Goal: Complete application form: Complete application form

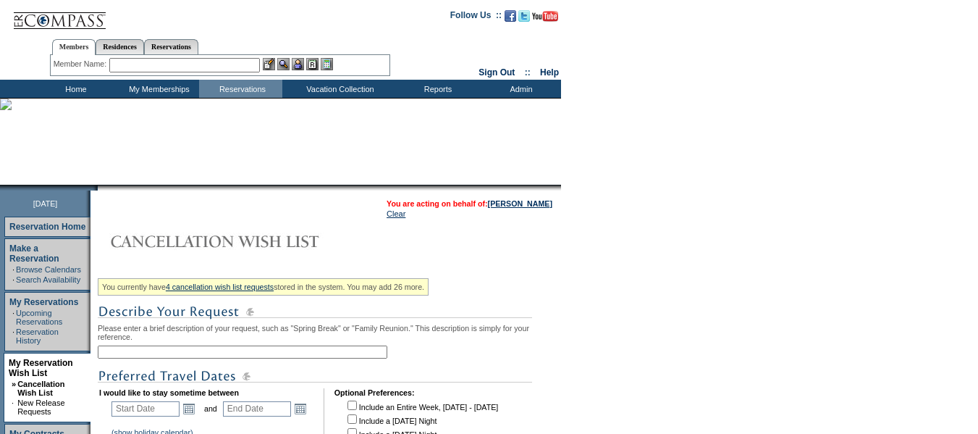
click at [280, 358] on input "text" at bounding box center [242, 351] width 289 height 13
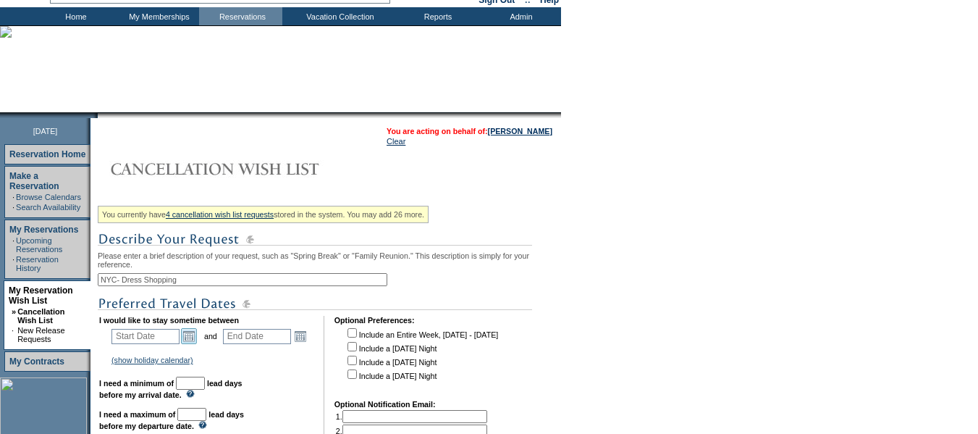
type input "NYC- Dress Shopping"
click at [197, 344] on link "Open the calendar popup." at bounding box center [189, 336] width 16 height 16
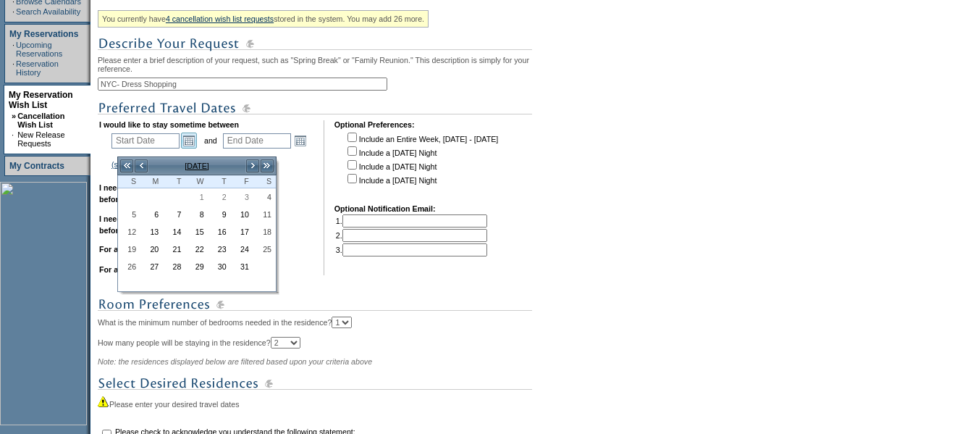
scroll to position [289, 0]
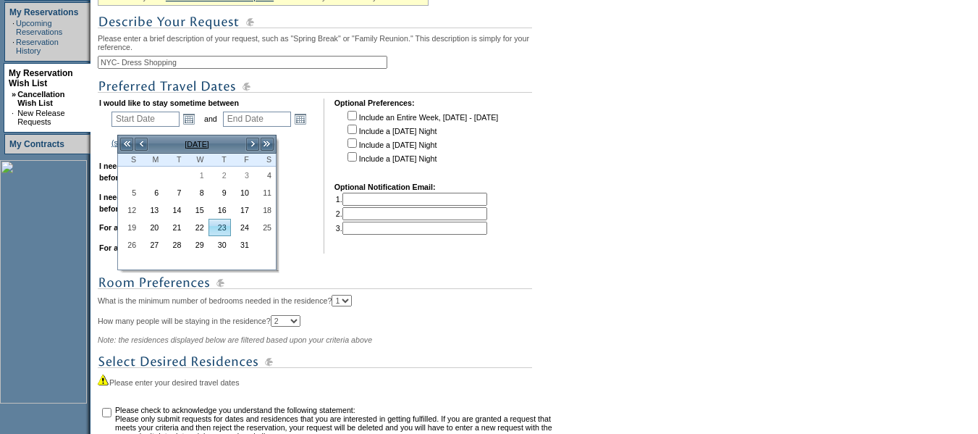
click at [221, 226] on link "23" at bounding box center [219, 227] width 21 height 16
type input "[DATE]"
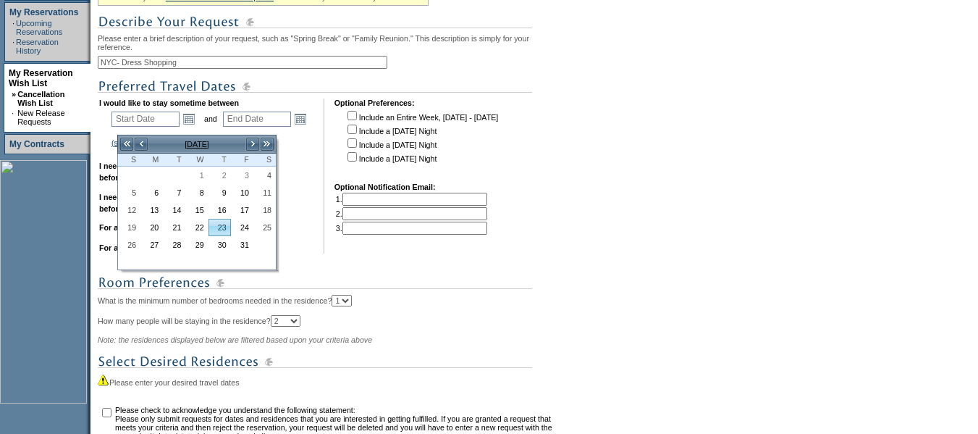
type input "24"
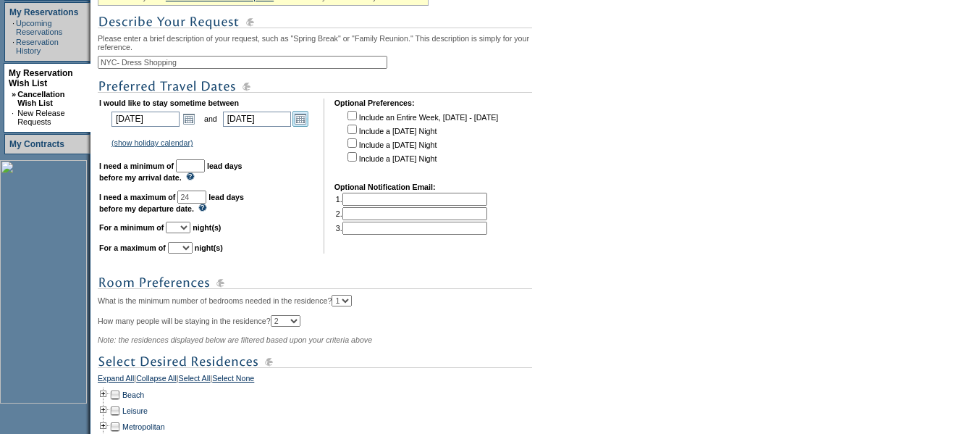
click at [308, 127] on link "Open the calendar popup." at bounding box center [300, 119] width 16 height 16
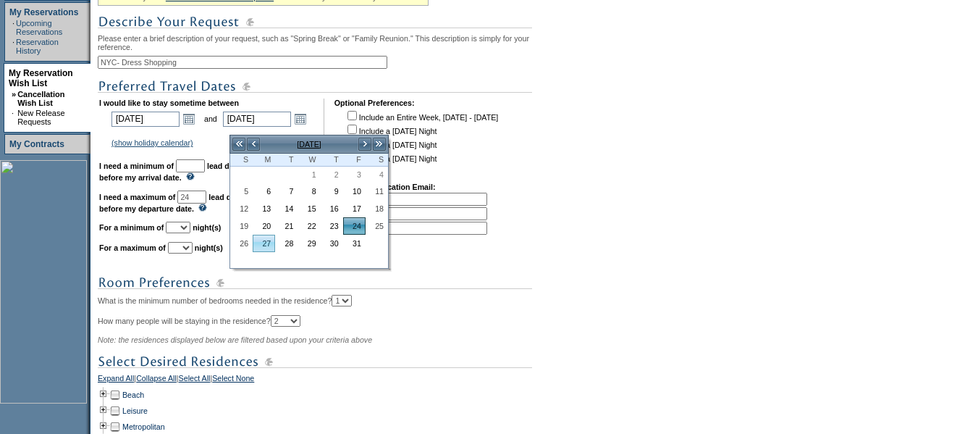
click at [264, 242] on link "27" at bounding box center [263, 243] width 21 height 16
type input "[DATE]"
type input "27"
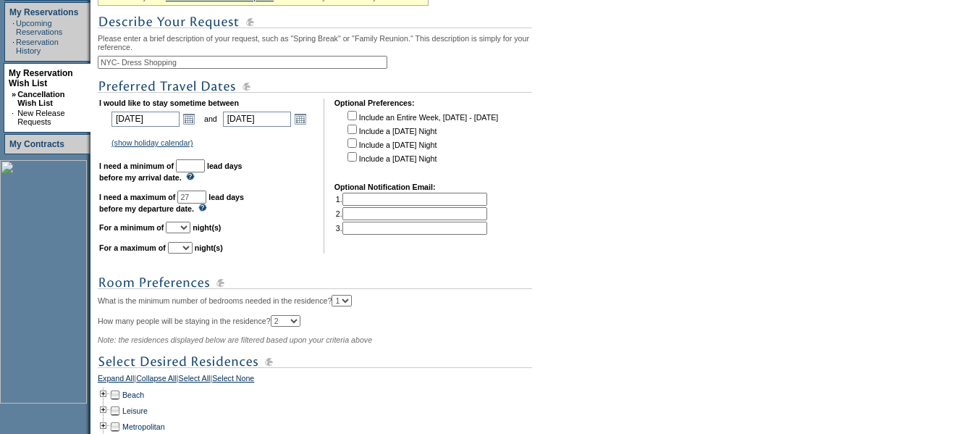
click at [205, 172] on input "text" at bounding box center [190, 165] width 29 height 13
type input "30"
click at [190, 233] on select "1 2 3 4 5 6 7 8 9 10 11 12 13 14" at bounding box center [178, 227] width 25 height 12
select select "3"
click at [184, 233] on select "1 2 3 4 5 6 7 8 9 10 11 12 13 14" at bounding box center [178, 227] width 25 height 12
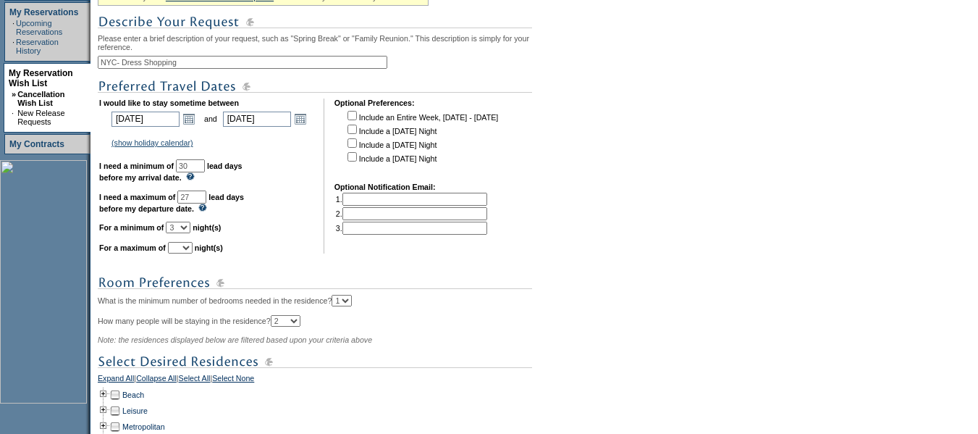
click at [193, 253] on select "1 2 3 4 5 6 7 8 9 10 11 12 13 14" at bounding box center [180, 248] width 25 height 12
select select "3"
click at [186, 253] on select "1 2 3 4 5 6 7 8 9 10 11 12 13 14" at bounding box center [180, 248] width 25 height 12
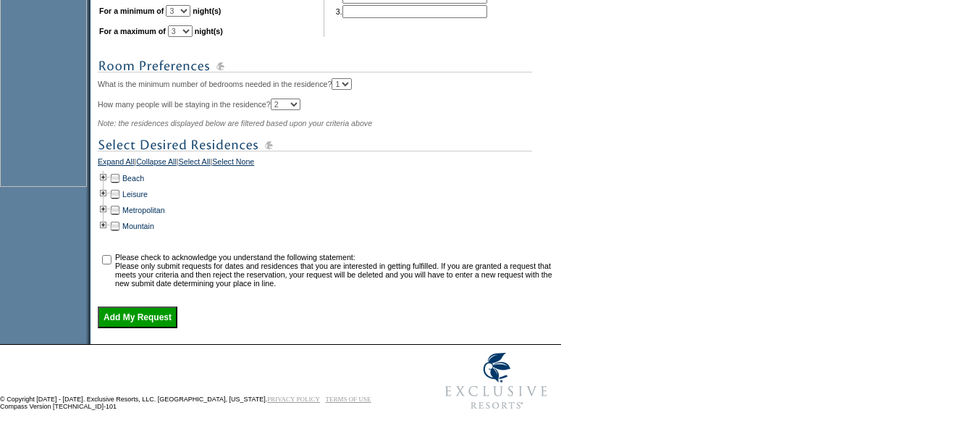
scroll to position [507, 0]
click at [109, 217] on td at bounding box center [104, 209] width 12 height 16
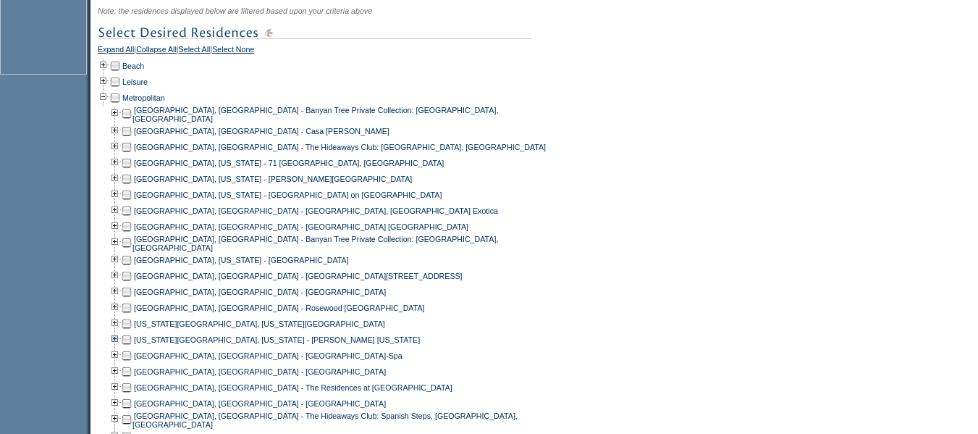
scroll to position [651, 0]
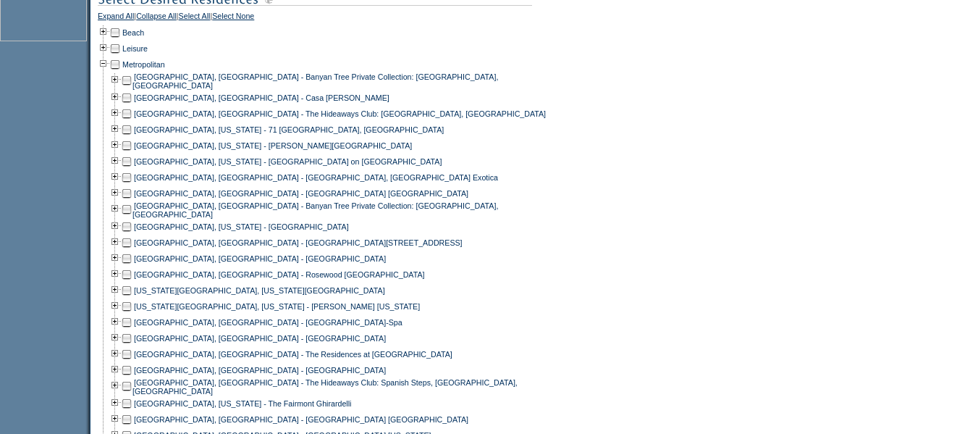
click at [132, 298] on td at bounding box center [127, 290] width 12 height 16
click at [132, 314] on td at bounding box center [127, 306] width 12 height 16
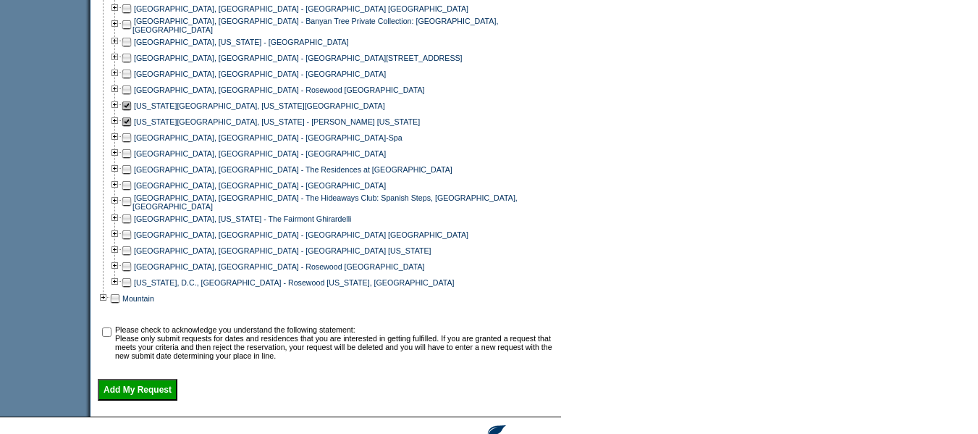
scroll to position [868, 0]
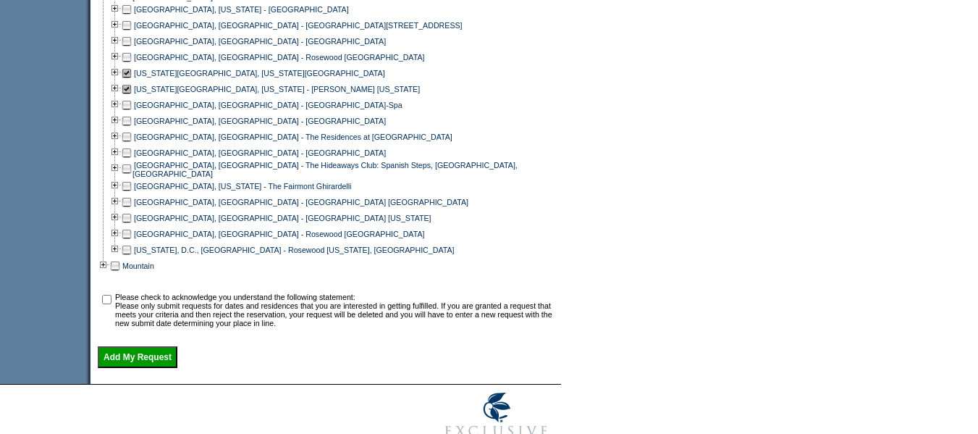
click at [111, 304] on input "checkbox" at bounding box center [106, 299] width 9 height 9
checkbox input "true"
click at [172, 368] on input "Add My Request" at bounding box center [138, 357] width 80 height 22
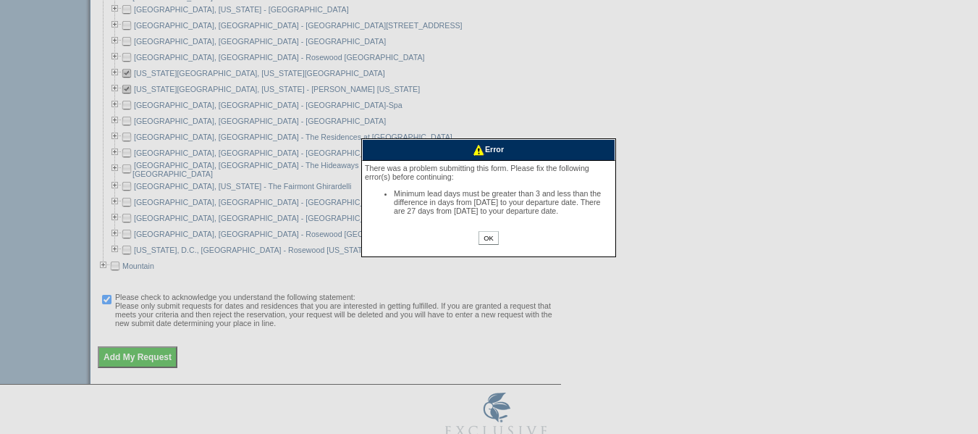
click at [491, 245] on input "OK" at bounding box center [488, 238] width 20 height 14
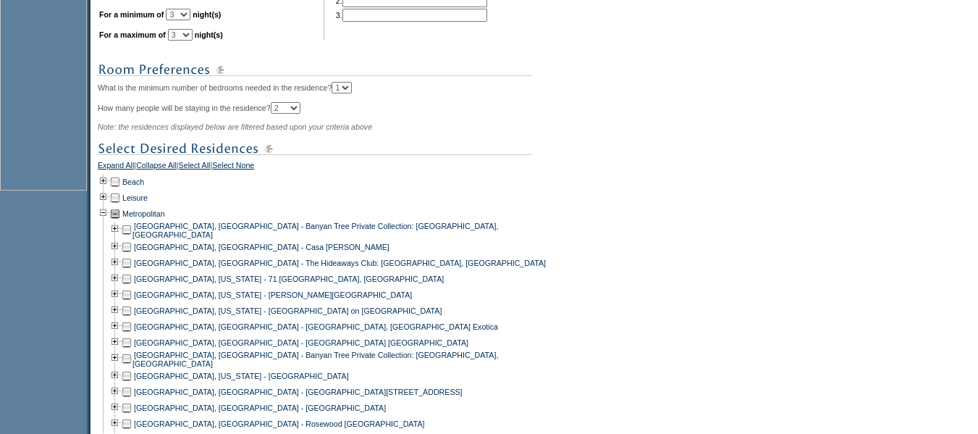
scroll to position [362, 0]
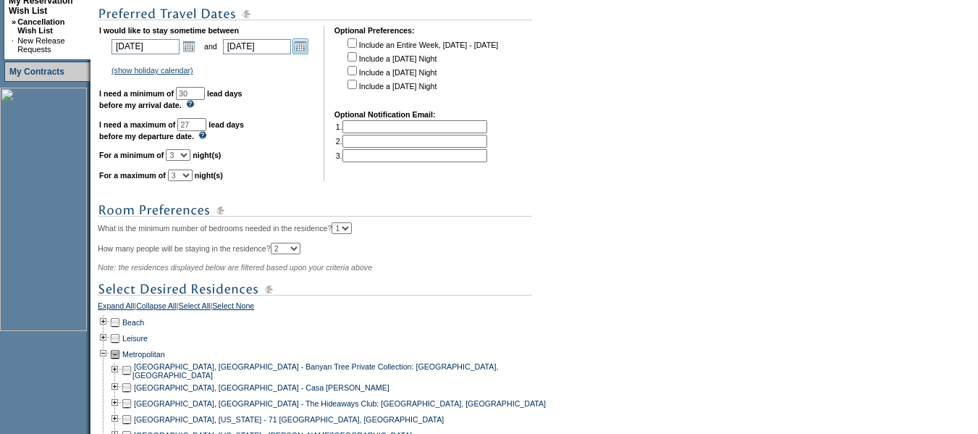
click at [307, 54] on link "Open the calendar popup." at bounding box center [300, 46] width 16 height 16
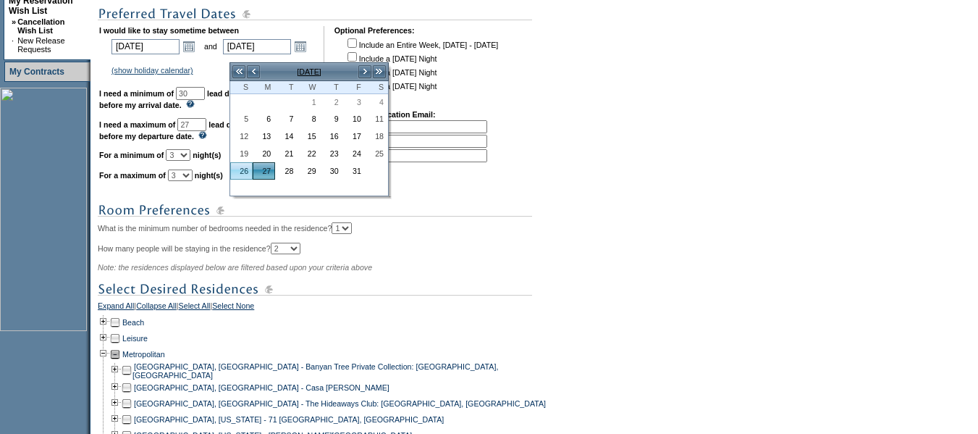
click at [247, 172] on link "26" at bounding box center [241, 171] width 21 height 16
type input "[DATE]"
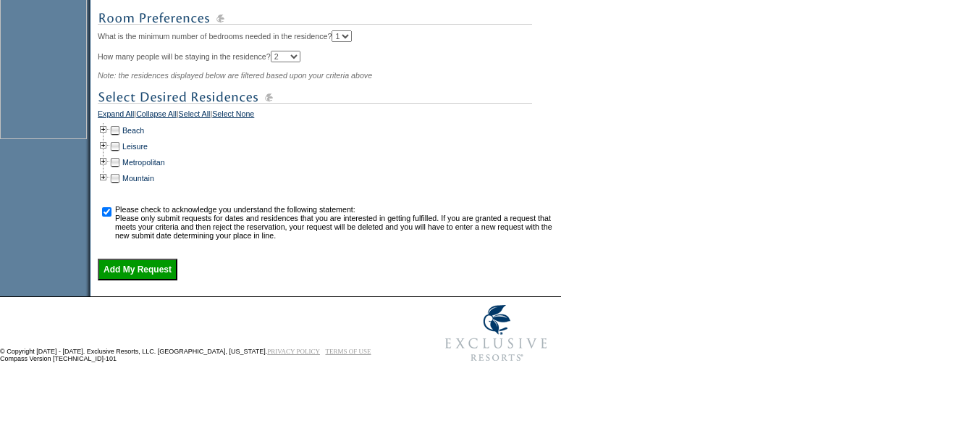
scroll to position [579, 0]
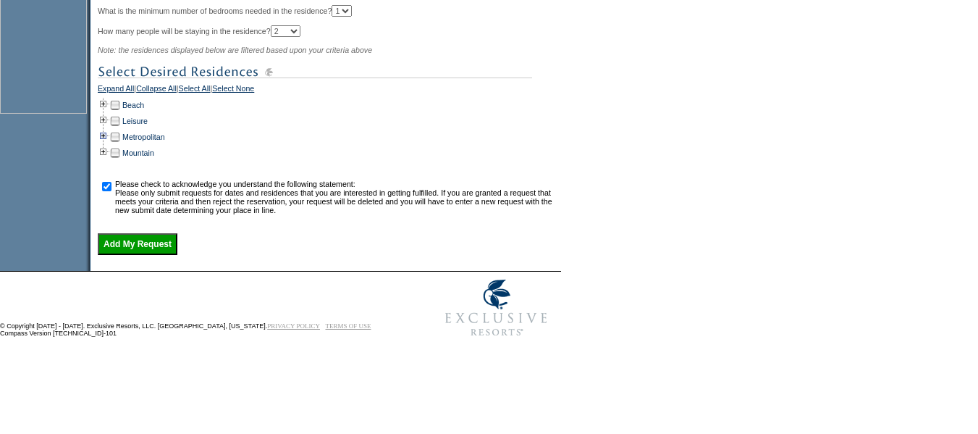
click at [108, 145] on td at bounding box center [104, 137] width 12 height 16
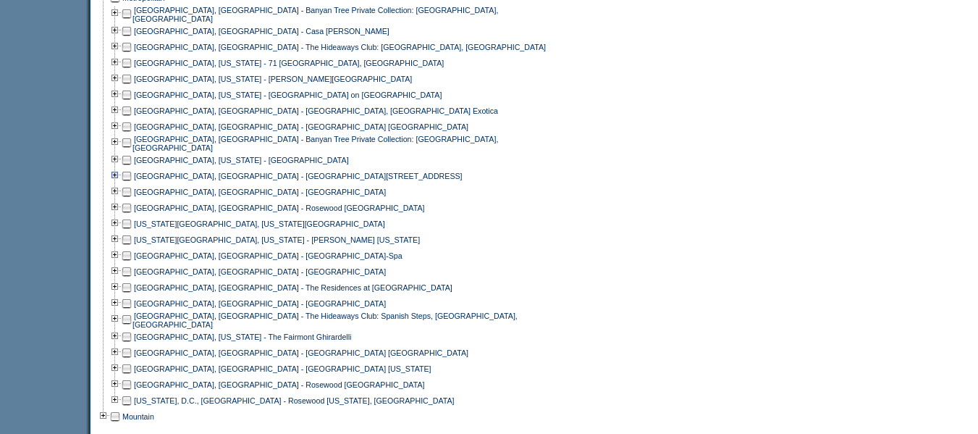
scroll to position [724, 0]
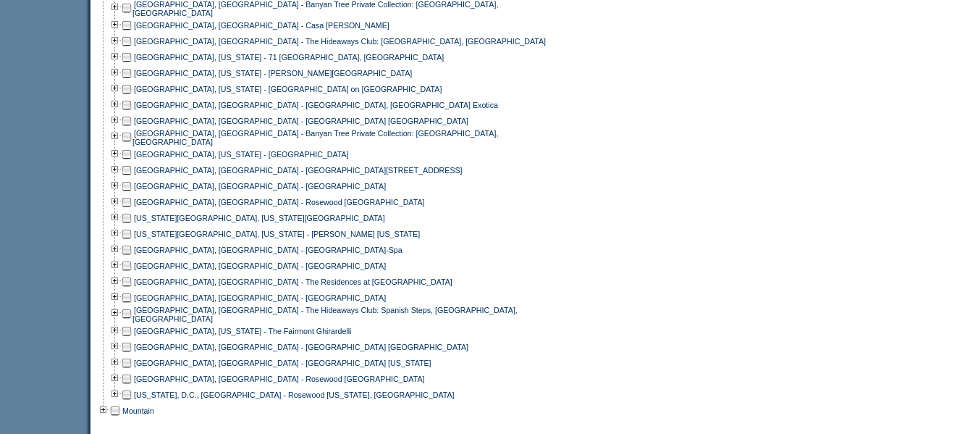
click at [130, 226] on td at bounding box center [127, 218] width 12 height 16
click at [132, 242] on td at bounding box center [127, 234] width 12 height 16
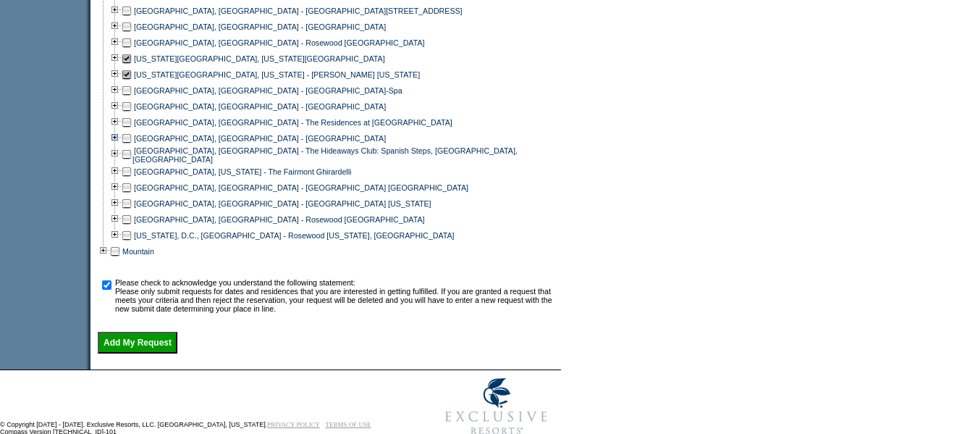
scroll to position [937, 0]
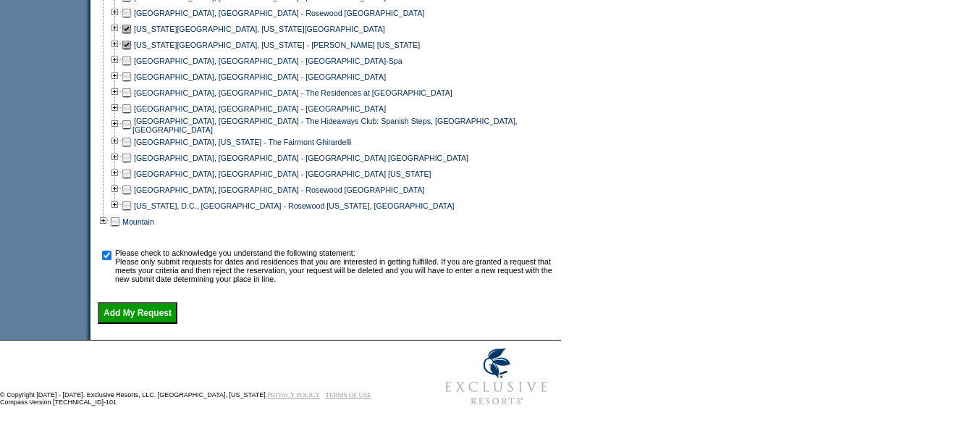
click at [159, 310] on input "Add My Request" at bounding box center [138, 313] width 80 height 22
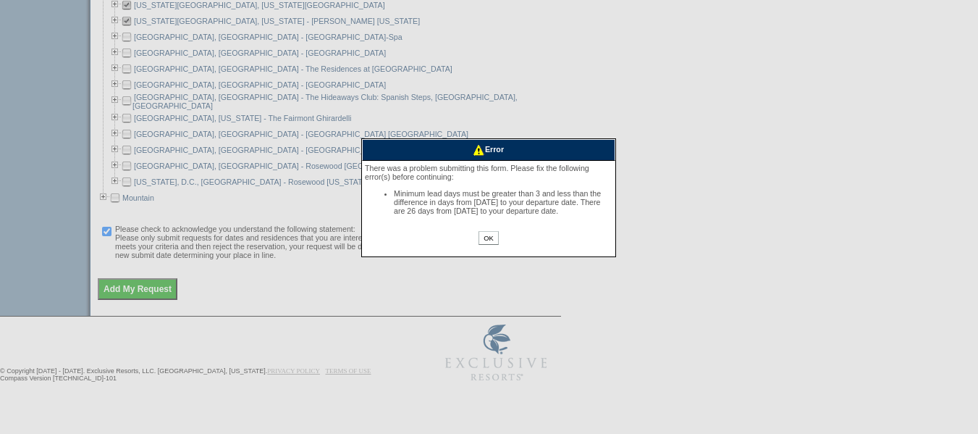
click at [492, 245] on input "OK" at bounding box center [488, 238] width 20 height 14
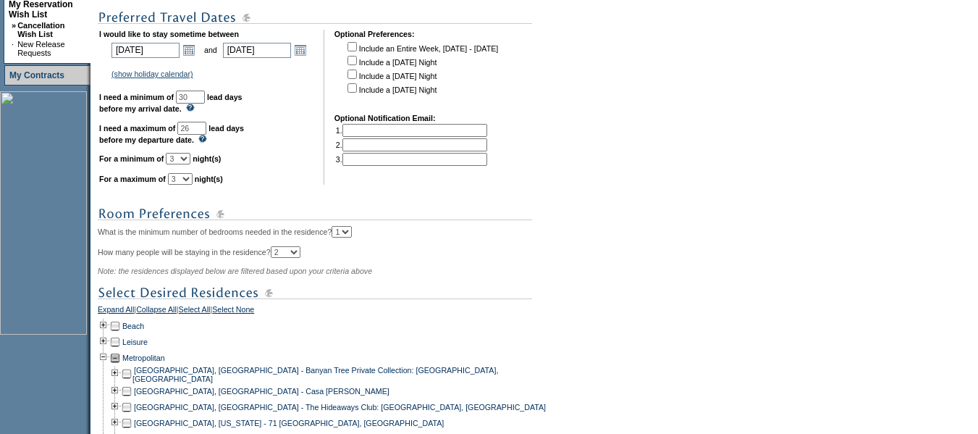
scroll to position [358, 0]
drag, startPoint x: 220, startPoint y: 140, endPoint x: 199, endPoint y: 140, distance: 21.0
click at [199, 140] on td "I would like to stay sometime between [DATE] [DATE] Open the calendar popup. <<…" at bounding box center [206, 107] width 214 height 155
type input "4"
click at [313, 127] on td "I would like to stay sometime between [DATE] [DATE] Open the calendar popup. <<…" at bounding box center [206, 107] width 214 height 155
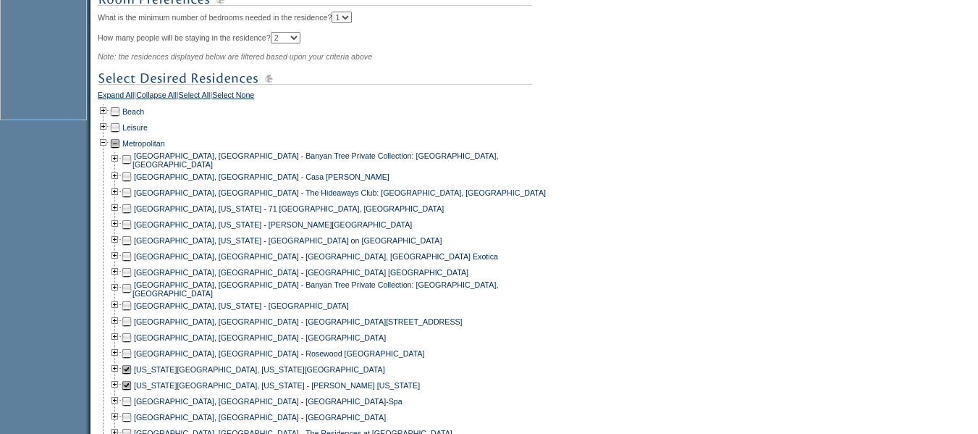
scroll to position [864, 0]
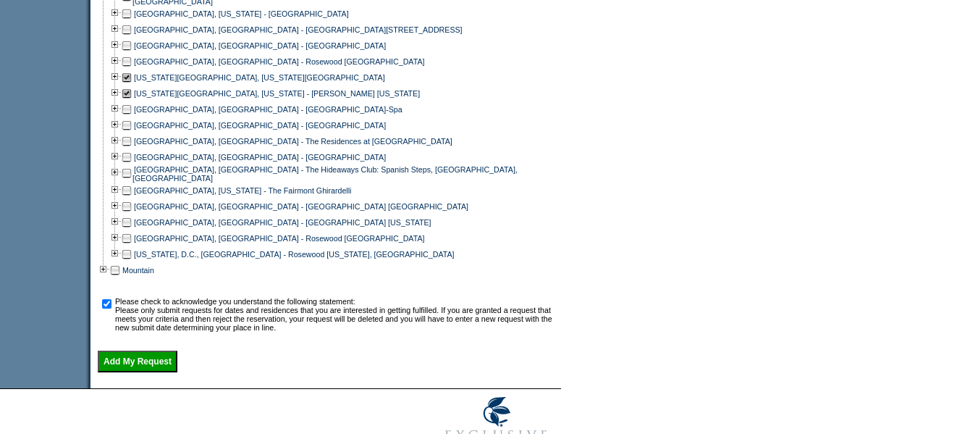
click at [128, 372] on input "Add My Request" at bounding box center [138, 361] width 80 height 22
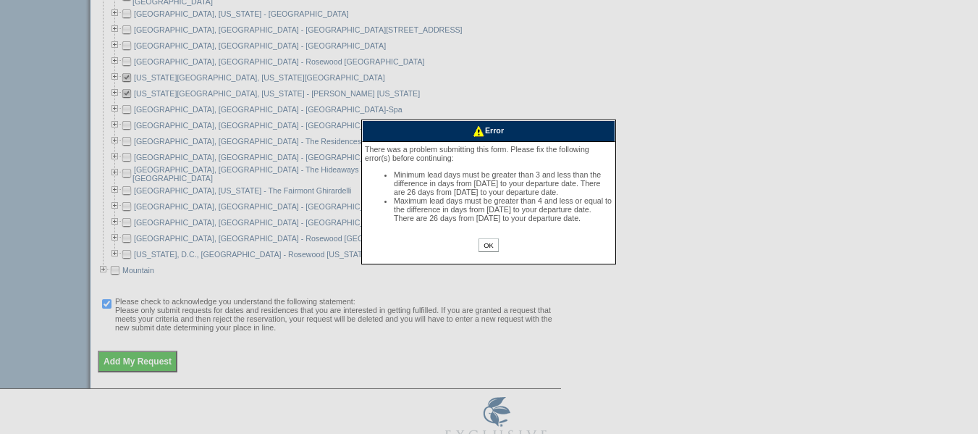
click at [487, 252] on input "OK" at bounding box center [488, 245] width 20 height 14
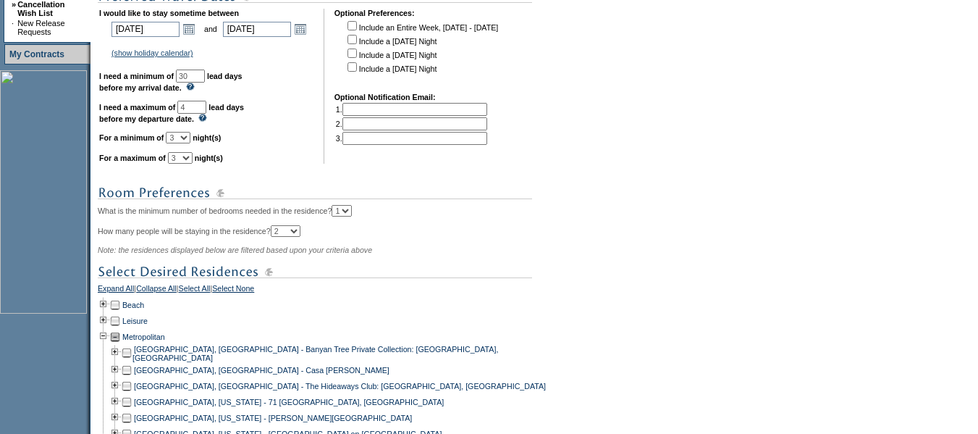
scroll to position [358, 0]
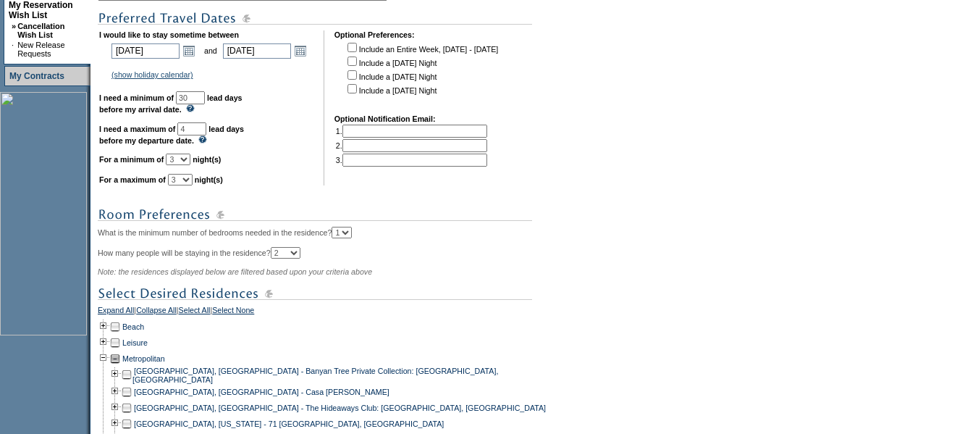
drag, startPoint x: 213, startPoint y: 107, endPoint x: 187, endPoint y: 102, distance: 26.5
click at [187, 102] on td "I would like to stay sometime between [DATE] [DATE] Open the calendar popup. <<…" at bounding box center [206, 107] width 214 height 155
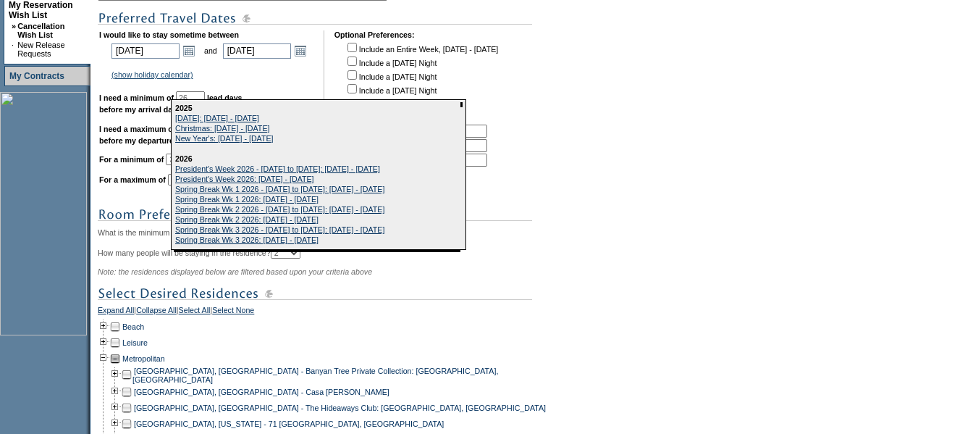
type input "26"
click at [606, 262] on form "Follow Us ::" at bounding box center [489, 304] width 978 height 1325
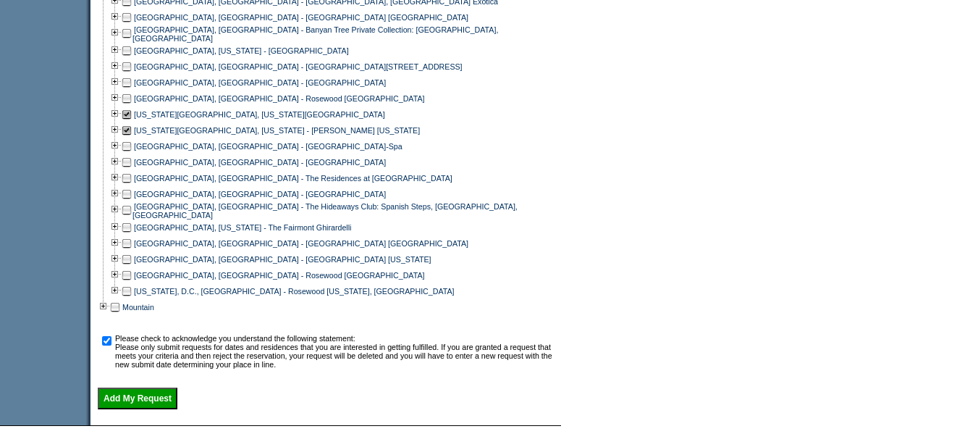
scroll to position [864, 0]
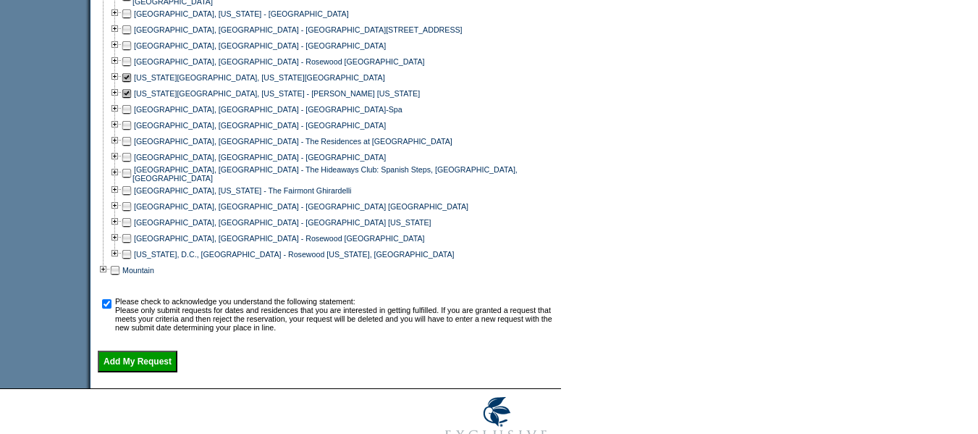
click at [132, 372] on input "Add My Request" at bounding box center [138, 361] width 80 height 22
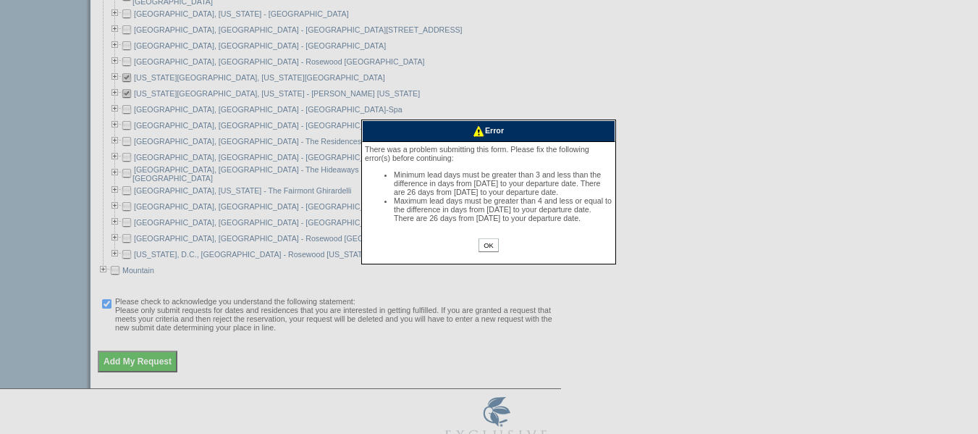
click at [491, 252] on input "OK" at bounding box center [488, 245] width 20 height 14
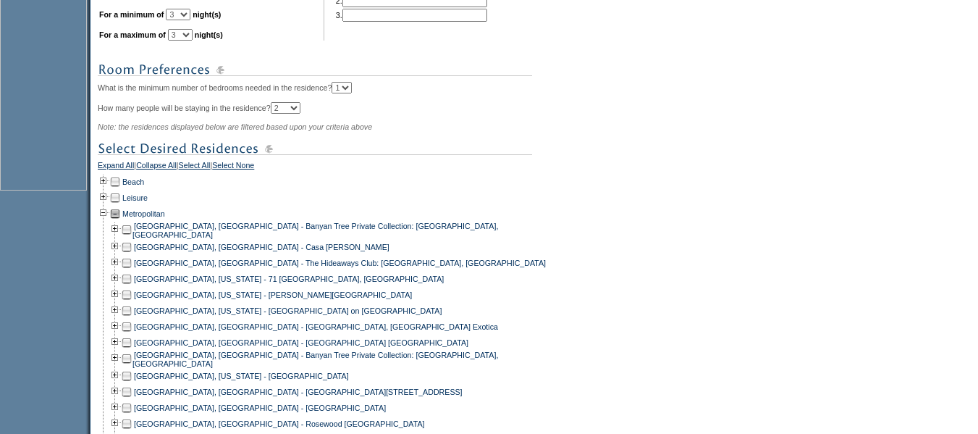
scroll to position [430, 0]
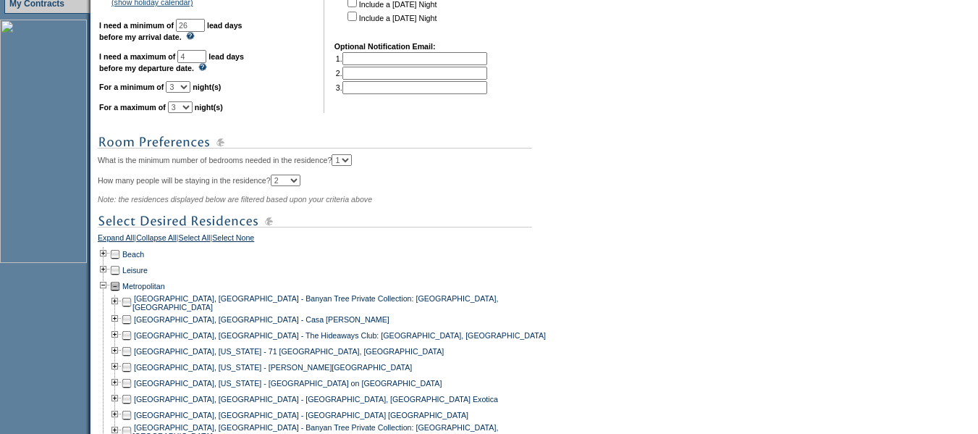
click at [190, 93] on select "1 2 3 4 5 6 7 8 9 10 11 12 13 14" at bounding box center [178, 87] width 25 height 12
click at [184, 93] on select "1 2 3 4 5 6 7 8 9 10 11 12 13 14" at bounding box center [178, 87] width 25 height 12
click at [190, 93] on select "1 2 3 4 5 6 7 8 9 10 11 12 13 14" at bounding box center [178, 87] width 25 height 12
select select "3"
click at [184, 93] on select "1 2 3 4 5 6 7 8 9 10 11 12 13 14" at bounding box center [178, 87] width 25 height 12
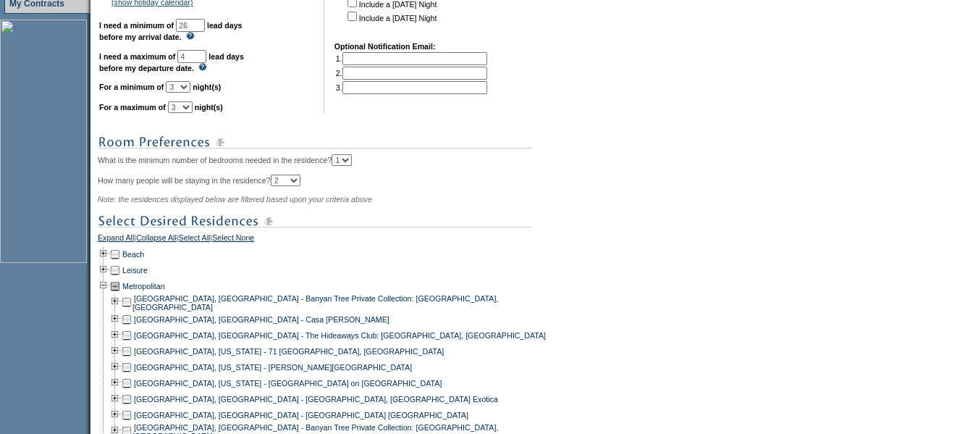
drag, startPoint x: 218, startPoint y: 35, endPoint x: 195, endPoint y: 35, distance: 22.4
click at [195, 35] on td "I would like to stay sometime between [DATE] [DATE] Open the calendar popup. <<…" at bounding box center [206, 35] width 214 height 155
type input "4"
drag, startPoint x: 214, startPoint y: 67, endPoint x: 189, endPoint y: 69, distance: 24.7
click at [190, 69] on td "I would like to stay sometime between [DATE] [DATE] Open the calendar popup. <<…" at bounding box center [206, 35] width 214 height 155
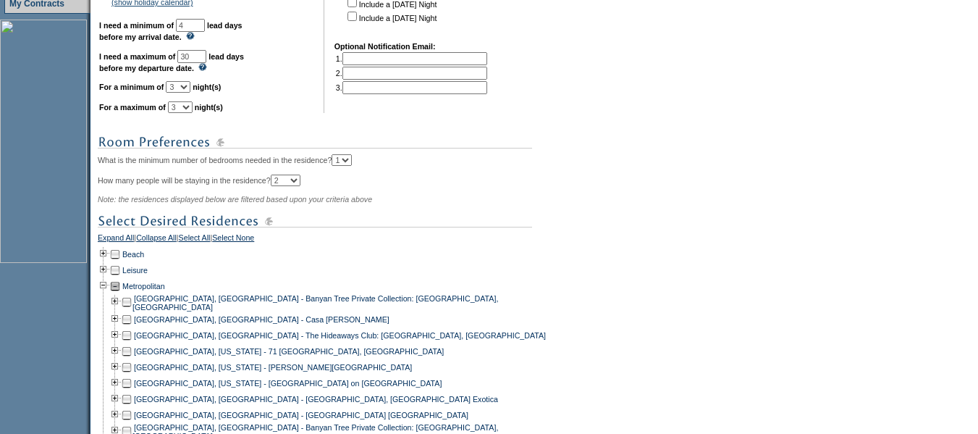
click at [623, 312] on form "Follow Us ::" at bounding box center [489, 232] width 978 height 1325
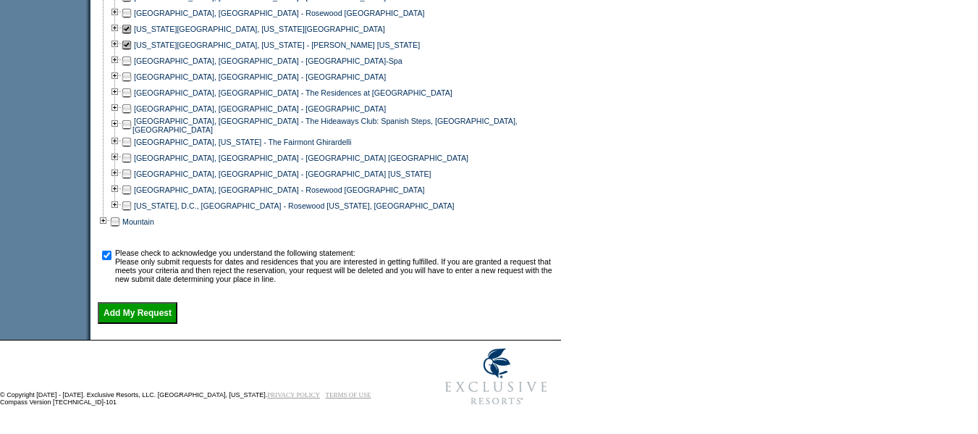
scroll to position [937, 0]
click at [145, 308] on input "Add My Request" at bounding box center [138, 313] width 80 height 22
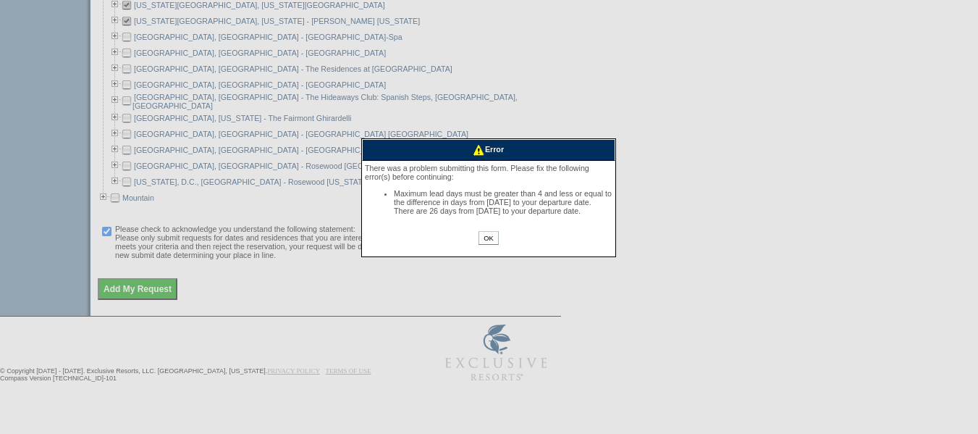
click at [491, 245] on input "OK" at bounding box center [488, 238] width 20 height 14
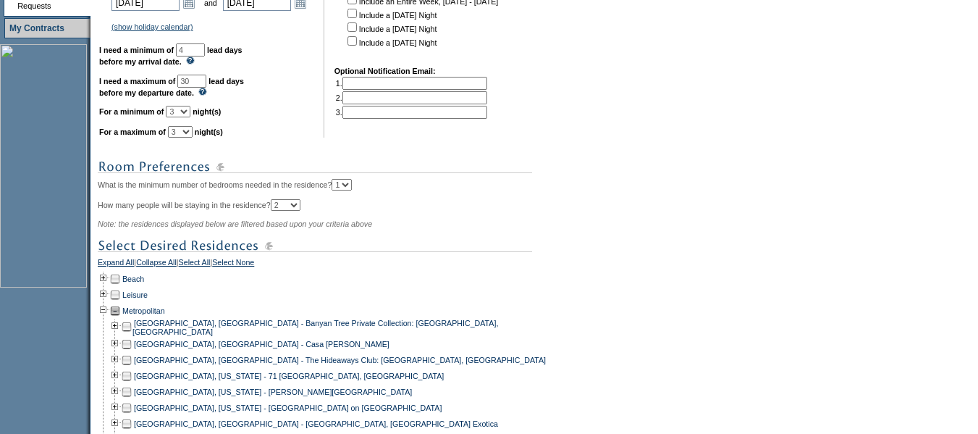
scroll to position [358, 0]
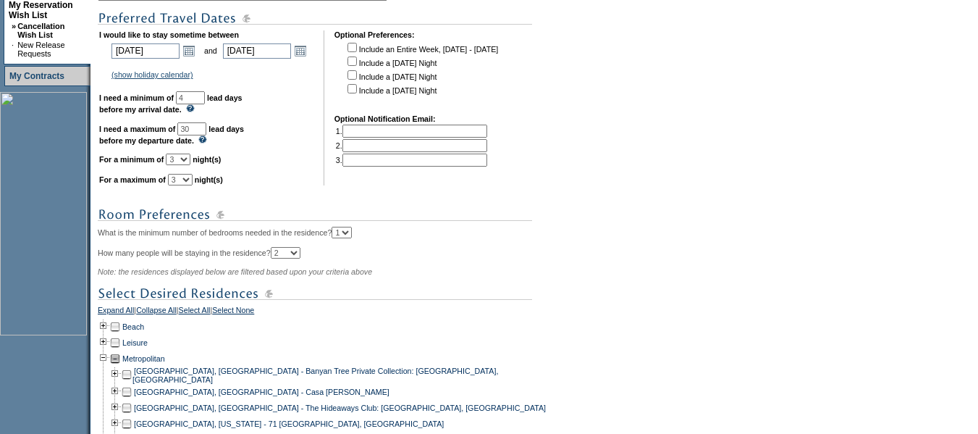
drag, startPoint x: 217, startPoint y: 141, endPoint x: 185, endPoint y: 137, distance: 32.9
click at [185, 137] on td "I would like to stay sometime between [DATE] [DATE] Open the calendar popup. <<…" at bounding box center [206, 107] width 214 height 155
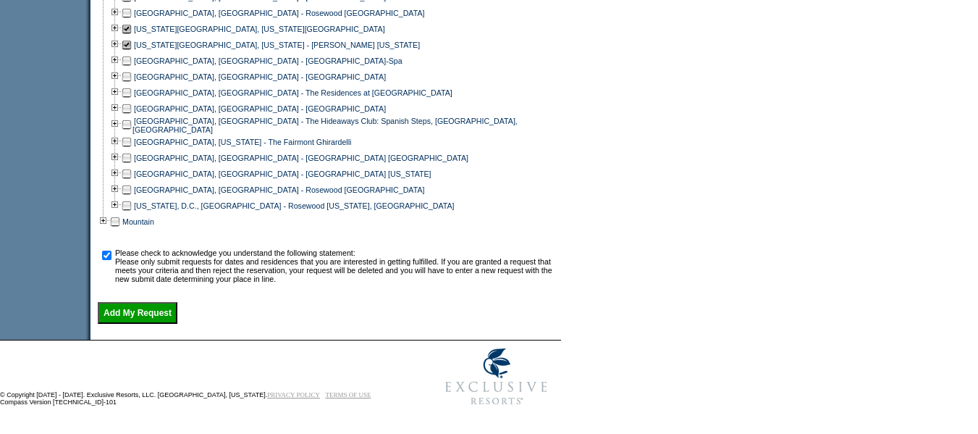
scroll to position [937, 0]
type input "26"
click at [163, 313] on input "Add My Request" at bounding box center [138, 313] width 80 height 22
